Goal: Transaction & Acquisition: Purchase product/service

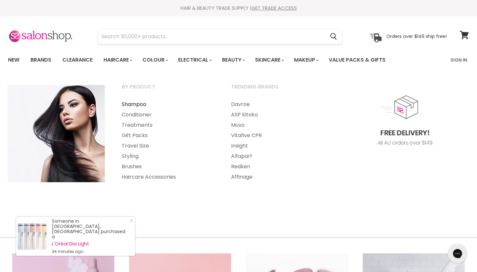
click at [138, 102] on link "Shampoo" at bounding box center [168, 104] width 108 height 10
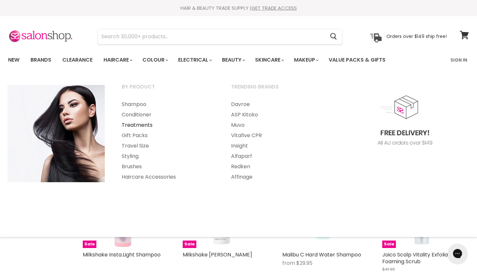
click at [136, 126] on link "Treatments" at bounding box center [168, 125] width 108 height 10
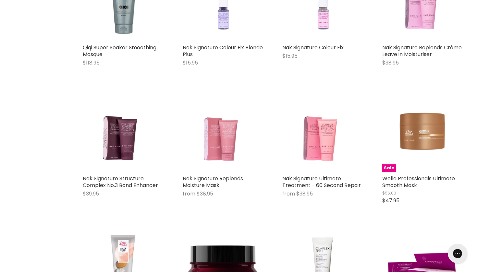
scroll to position [915, 0]
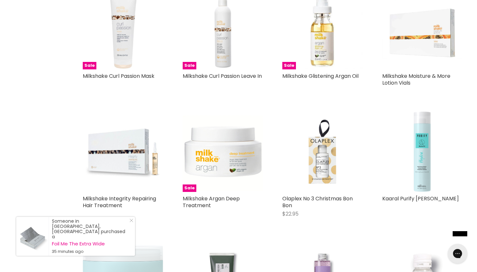
scroll to position [2622, 0]
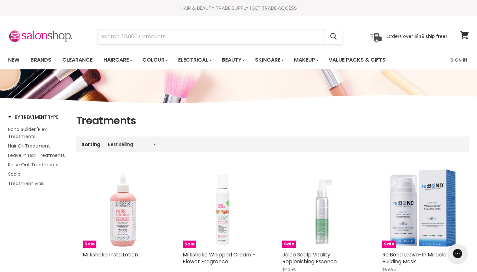
click at [177, 39] on input "Search" at bounding box center [211, 36] width 227 height 15
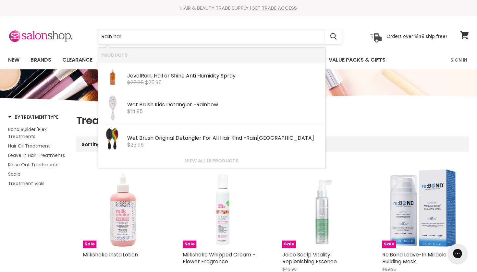
type input "Rain hail"
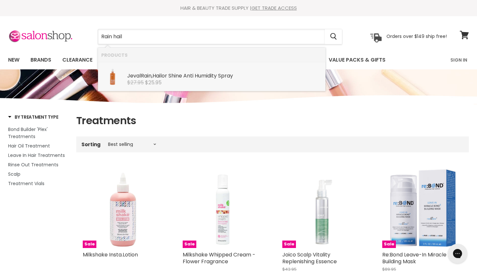
click at [177, 74] on div "Jeval Rain , Hail or Shine Anti Humidity Spray" at bounding box center [224, 76] width 195 height 7
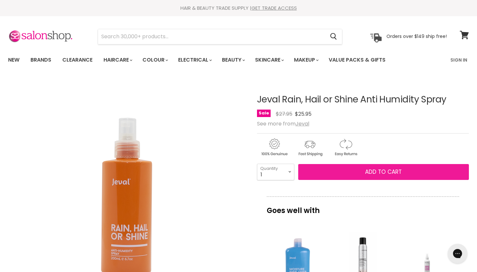
click at [324, 171] on button "Add to cart" at bounding box center [383, 172] width 171 height 16
click at [345, 174] on button "Add to cart" at bounding box center [383, 172] width 171 height 16
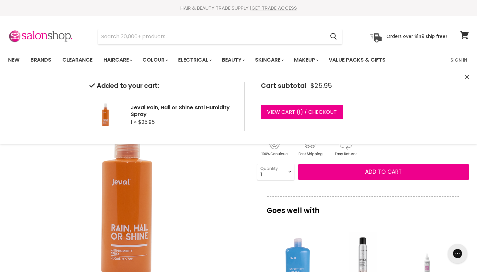
click at [467, 78] on icon "Close" at bounding box center [467, 77] width 4 height 4
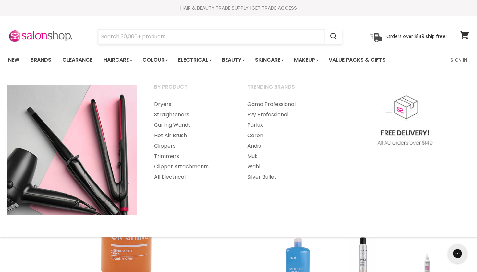
click at [163, 37] on input "Search" at bounding box center [211, 36] width 227 height 15
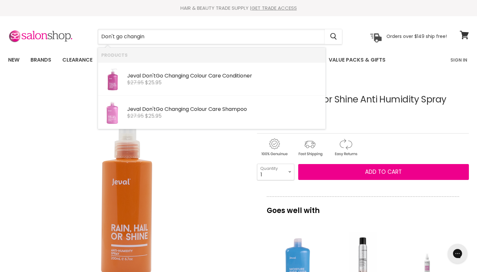
type input "Don't go changing"
drag, startPoint x: 185, startPoint y: 0, endPoint x: 244, endPoint y: 79, distance: 98.3
click at [244, 79] on div "Jeval Don't Go Changin g Colour Care Conditioner" at bounding box center [224, 76] width 195 height 7
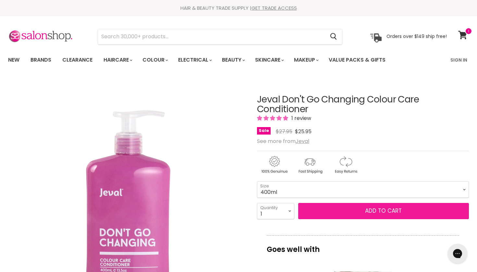
click at [355, 215] on button "Add to cart" at bounding box center [383, 211] width 171 height 16
click at [366, 209] on span "Add to cart" at bounding box center [383, 211] width 37 height 8
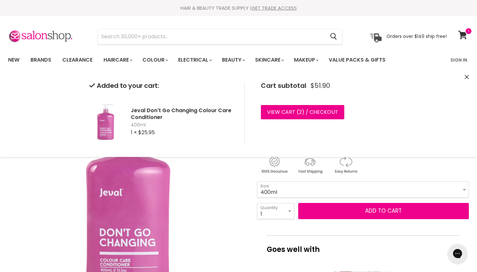
click at [468, 77] on icon "Close" at bounding box center [467, 77] width 4 height 4
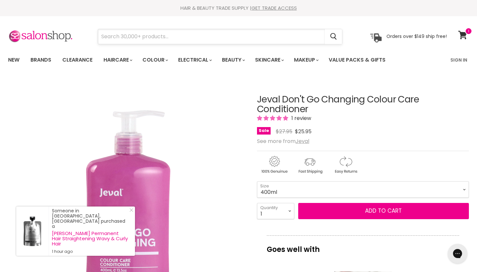
click at [203, 38] on input "Search" at bounding box center [211, 36] width 227 height 15
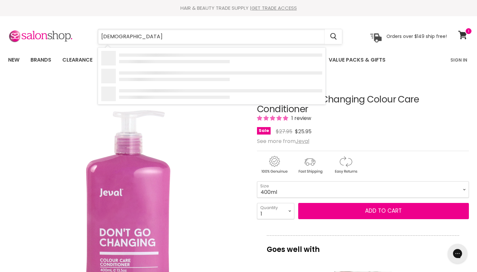
type input "jeval"
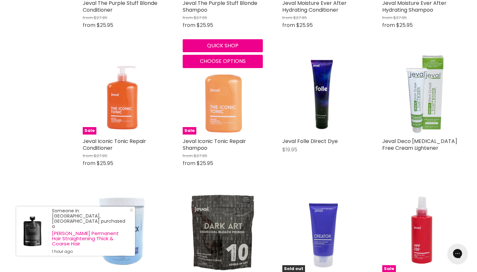
scroll to position [653, 0]
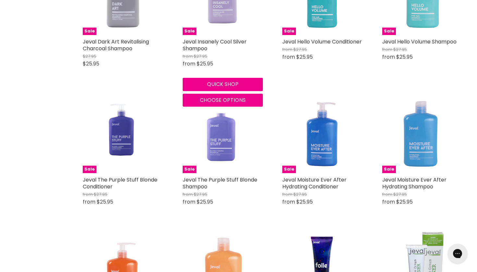
scroll to position [467, 0]
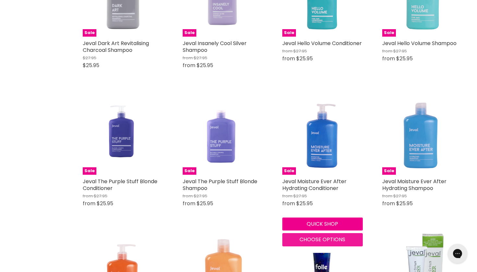
click at [340, 239] on span "Choose options" at bounding box center [323, 239] width 46 height 7
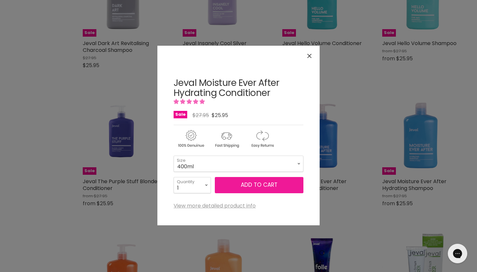
click at [271, 185] on span "Add to cart" at bounding box center [259, 185] width 37 height 8
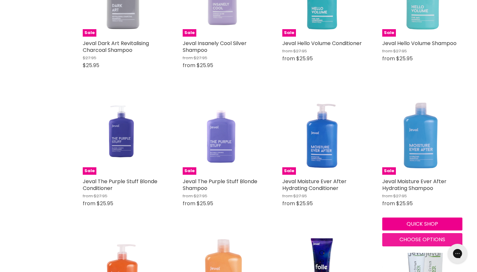
click at [403, 237] on span "Choose options" at bounding box center [422, 239] width 46 height 7
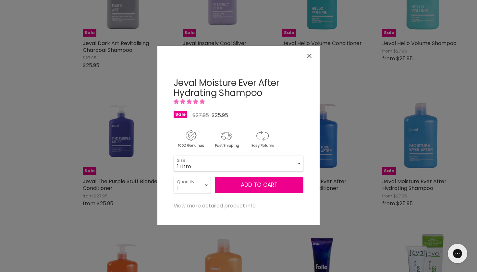
select select "1 Litre"
click at [251, 186] on button "Add to cart" at bounding box center [259, 185] width 89 height 16
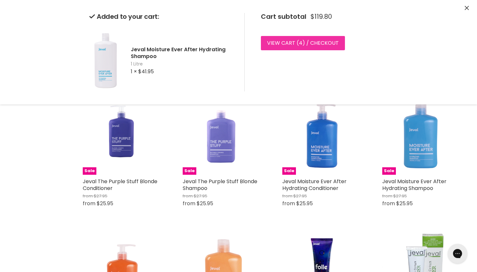
click at [302, 45] on link "View cart ( 4 ) / Checkout" at bounding box center [303, 43] width 84 height 14
